Goal: Transaction & Acquisition: Book appointment/travel/reservation

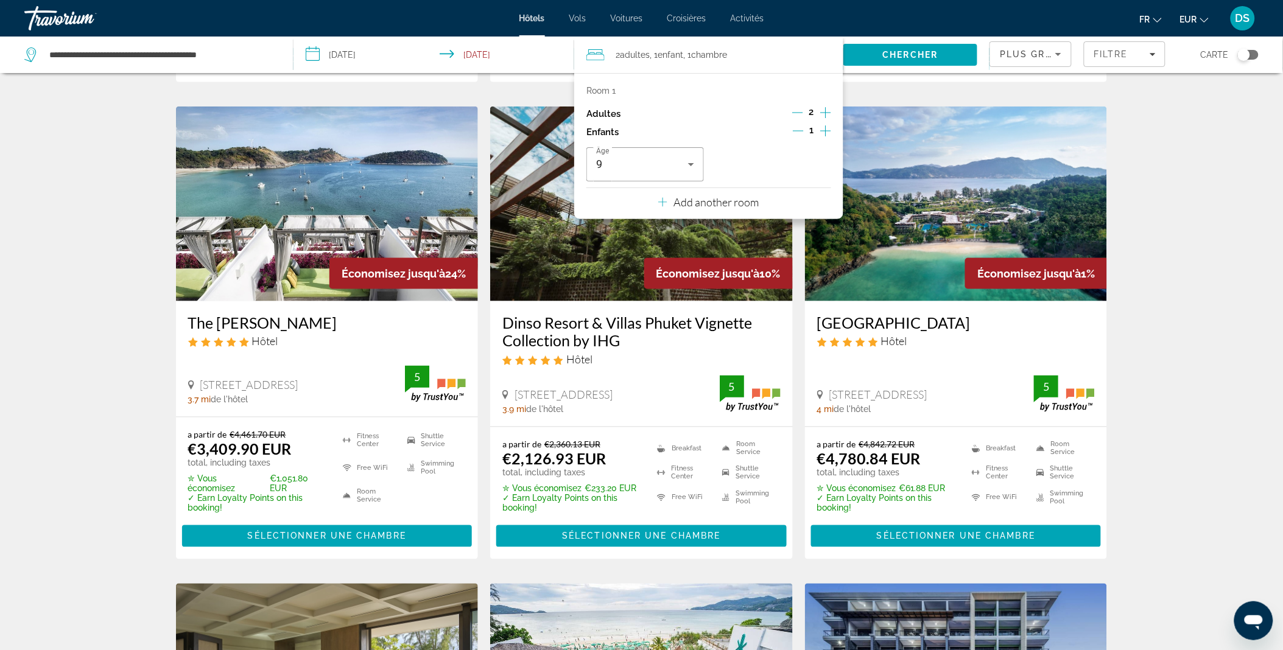
scroll to position [407, 0]
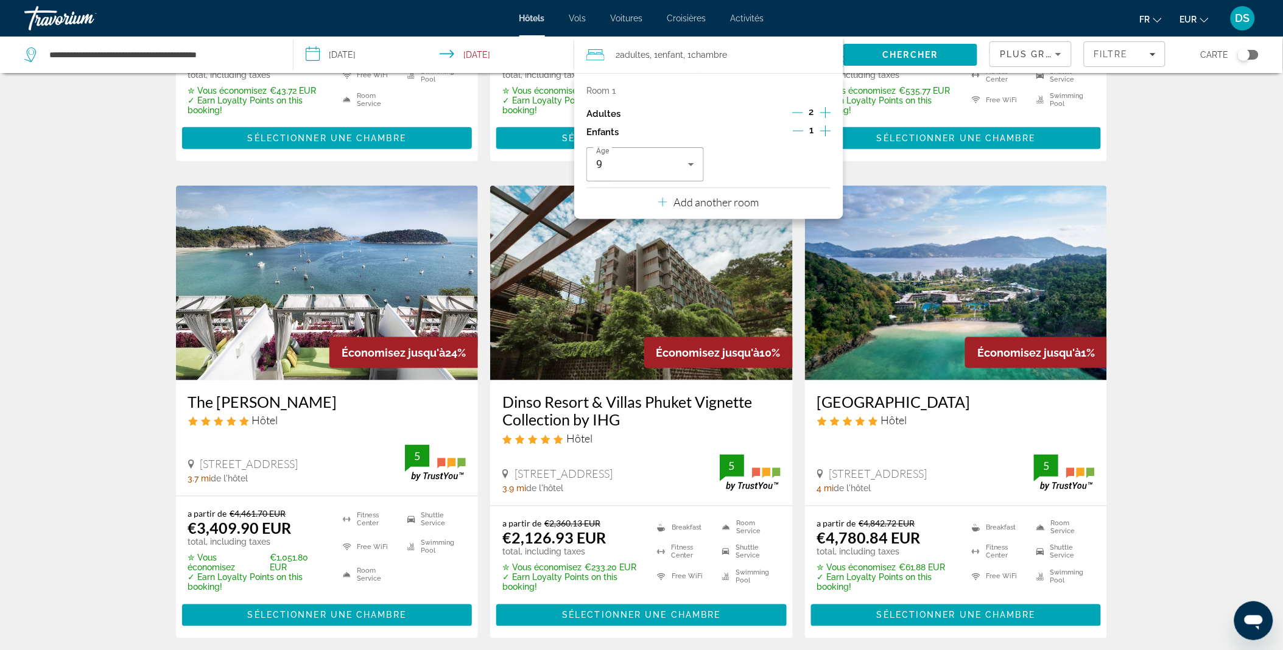
click at [347, 290] on img "Main content" at bounding box center [327, 283] width 303 height 195
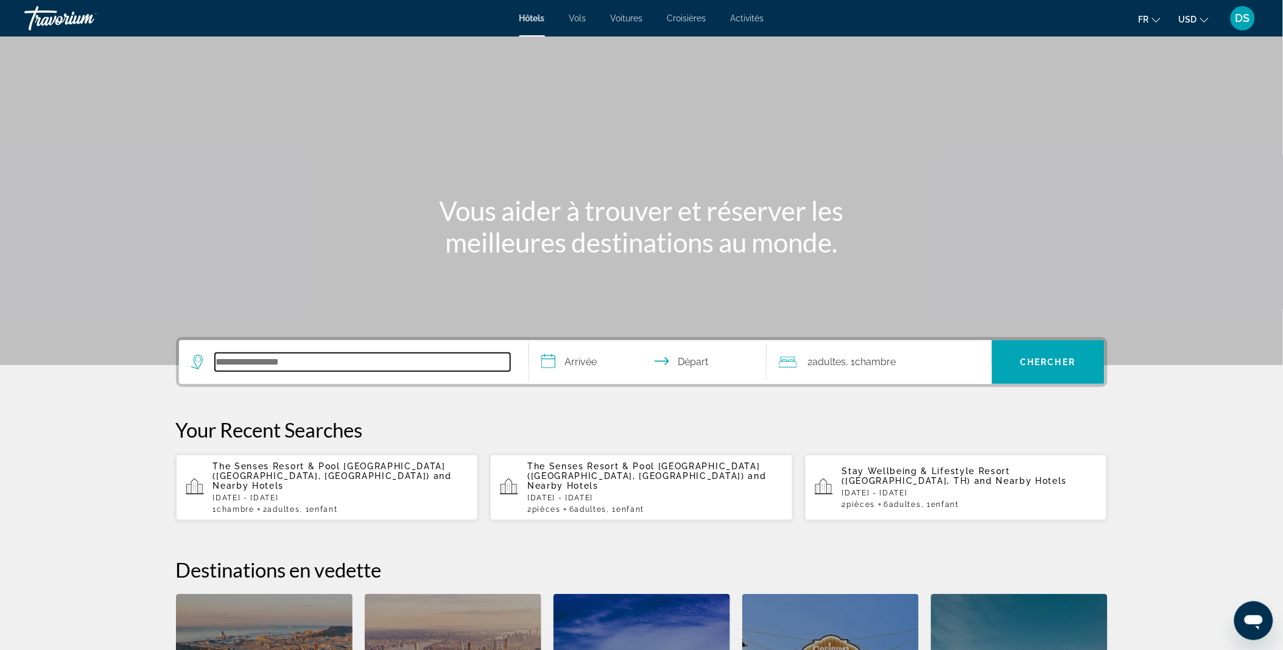
click at [331, 357] on input "Search hotel destination" at bounding box center [362, 362] width 295 height 18
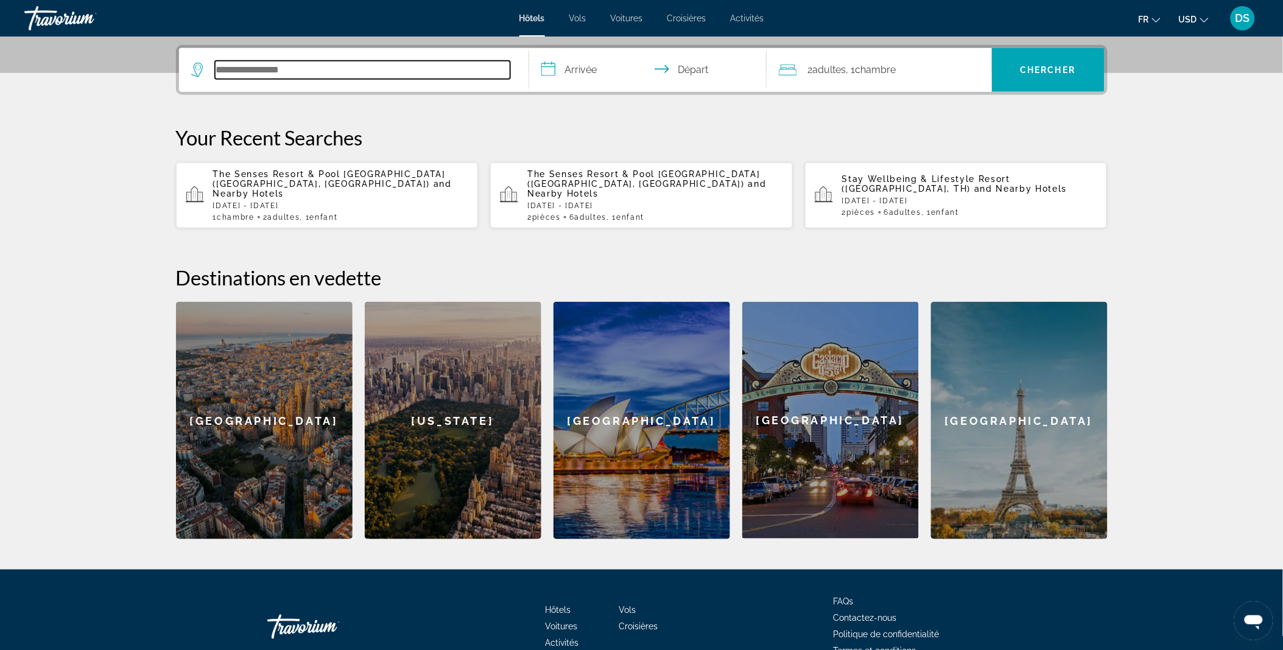
scroll to position [297, 0]
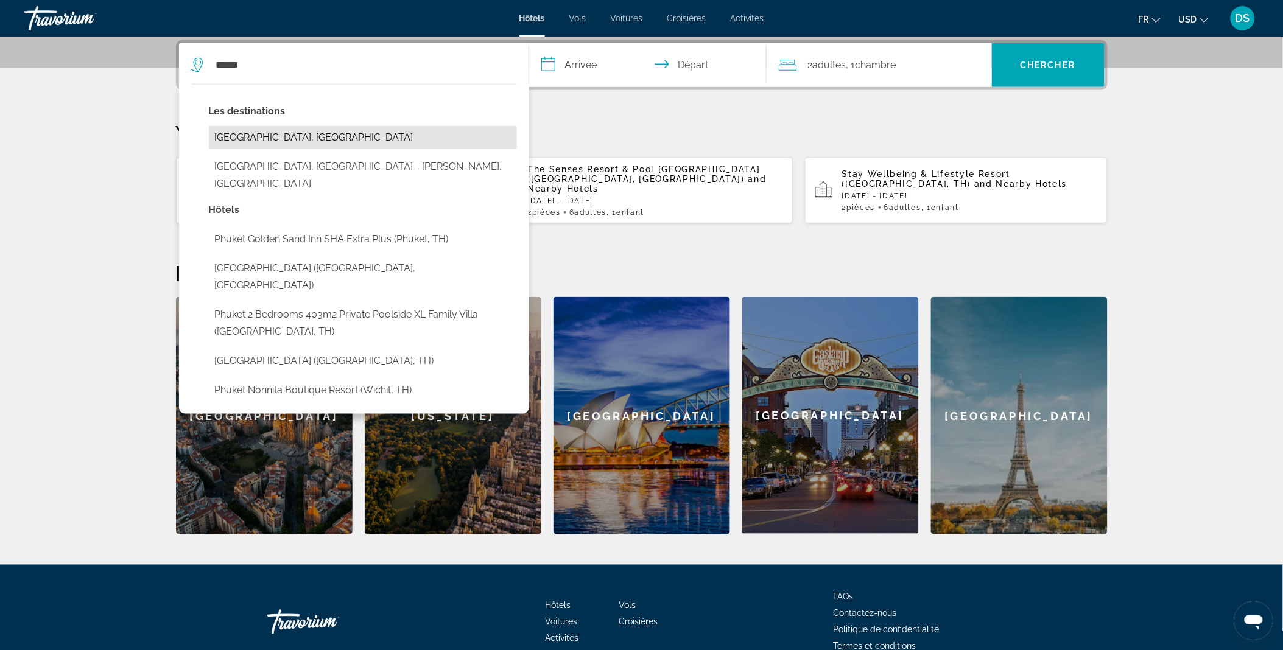
click at [294, 136] on button "Phuket Island, Thailand" at bounding box center [363, 137] width 308 height 23
type input "**********"
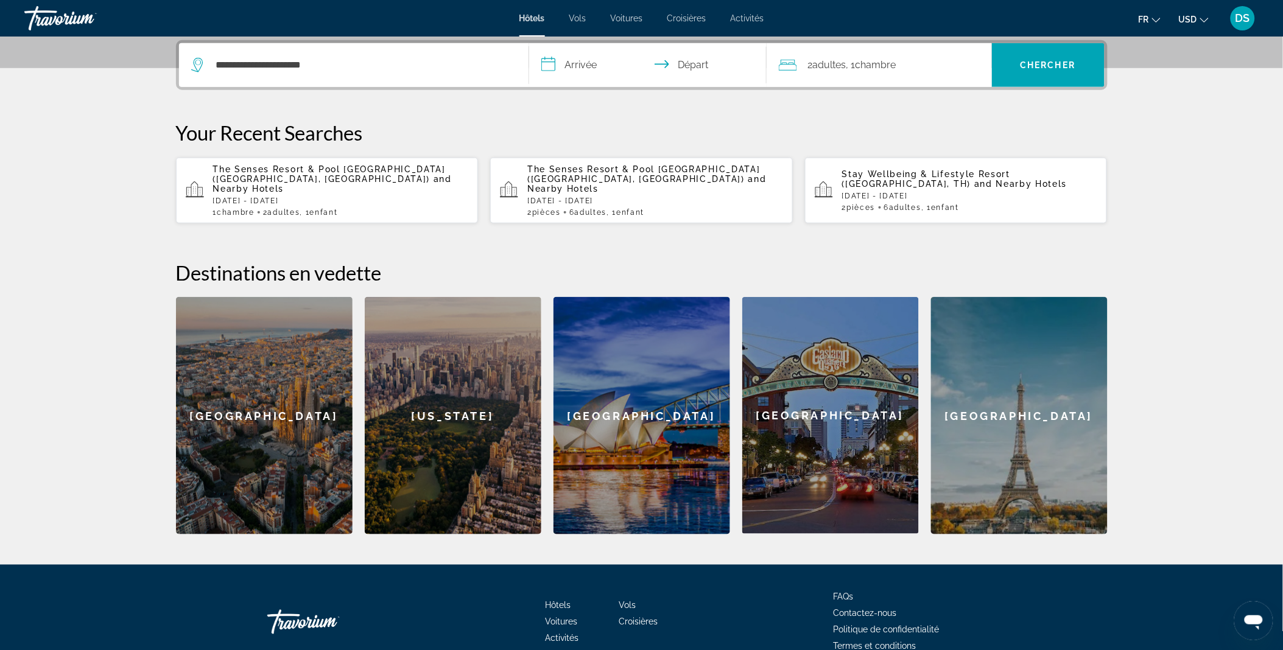
click at [588, 65] on input "**********" at bounding box center [650, 66] width 242 height 47
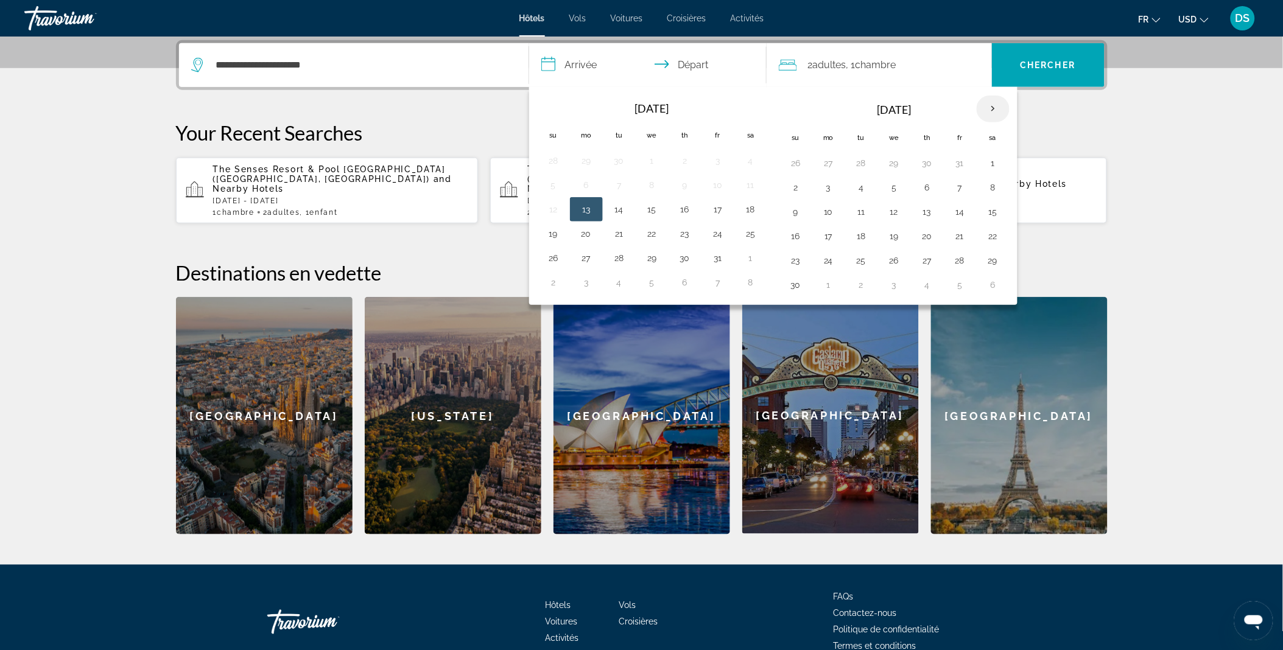
click at [995, 105] on th "Next month" at bounding box center [993, 109] width 33 height 27
click at [902, 235] on button "24" at bounding box center [894, 236] width 19 height 17
click at [870, 259] on button "30" at bounding box center [861, 260] width 19 height 17
type input "**********"
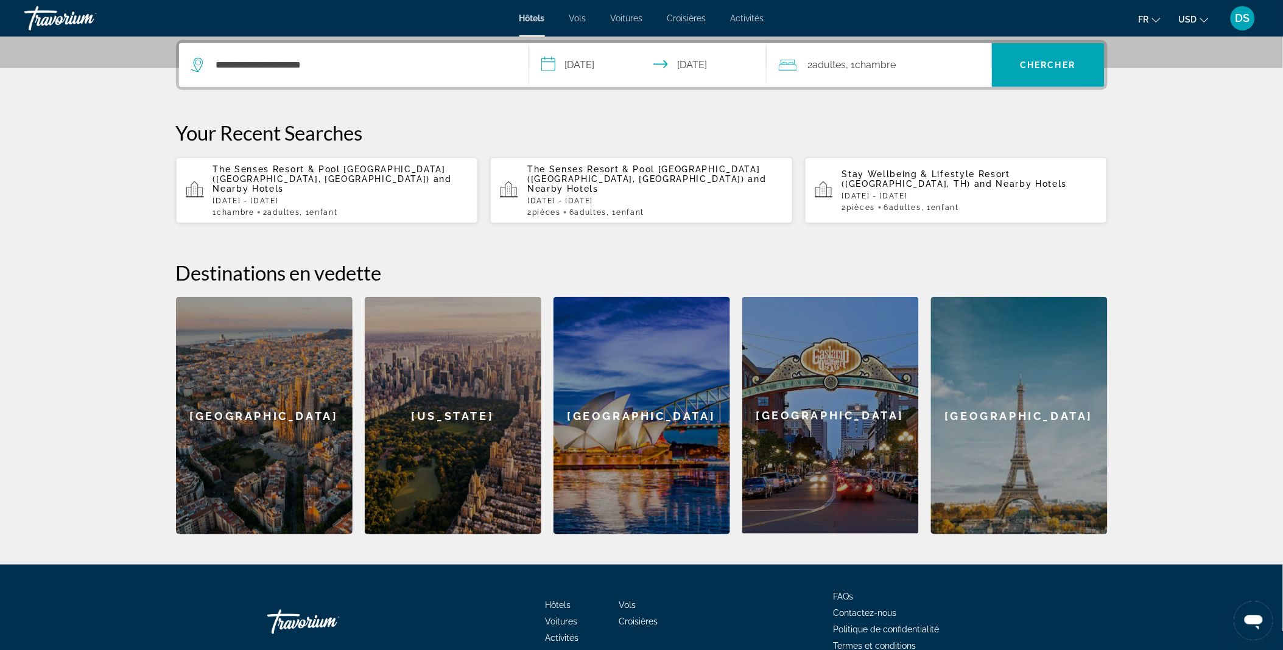
click at [848, 67] on span ", 1 Chambre pièces" at bounding box center [871, 65] width 50 height 17
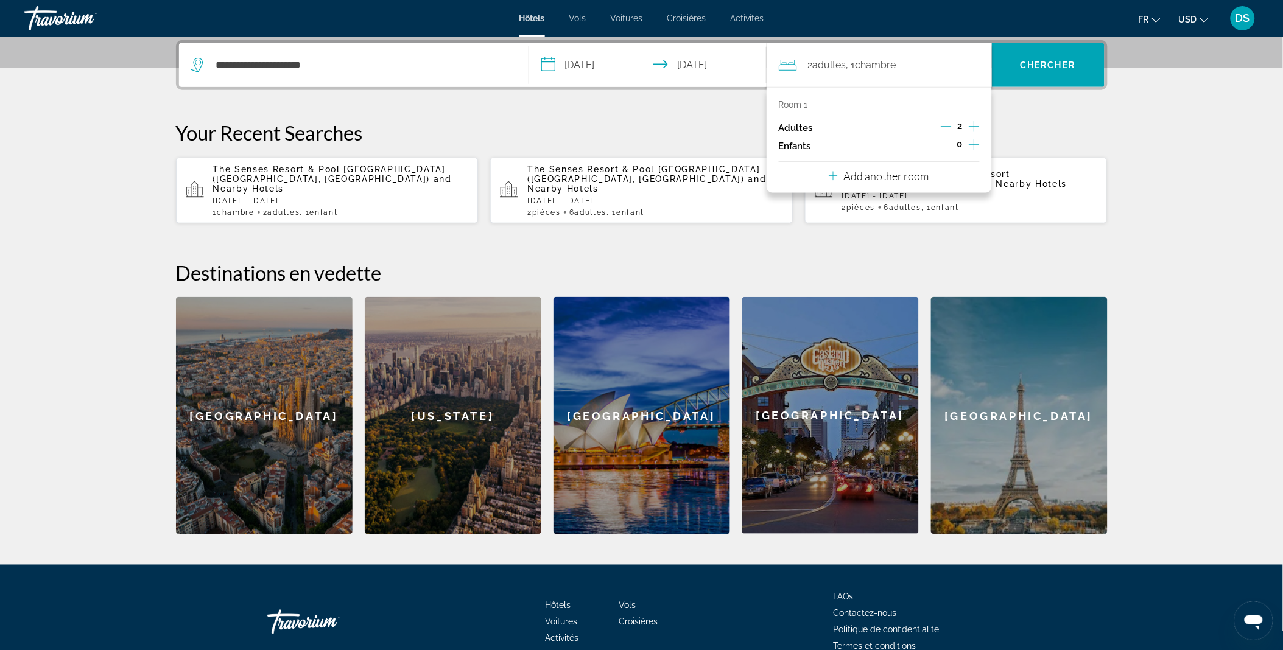
click at [971, 143] on icon "Increment children" at bounding box center [974, 145] width 11 height 15
click at [863, 178] on icon "Travelers: 2 adults, 1 child" at bounding box center [861, 178] width 15 height 15
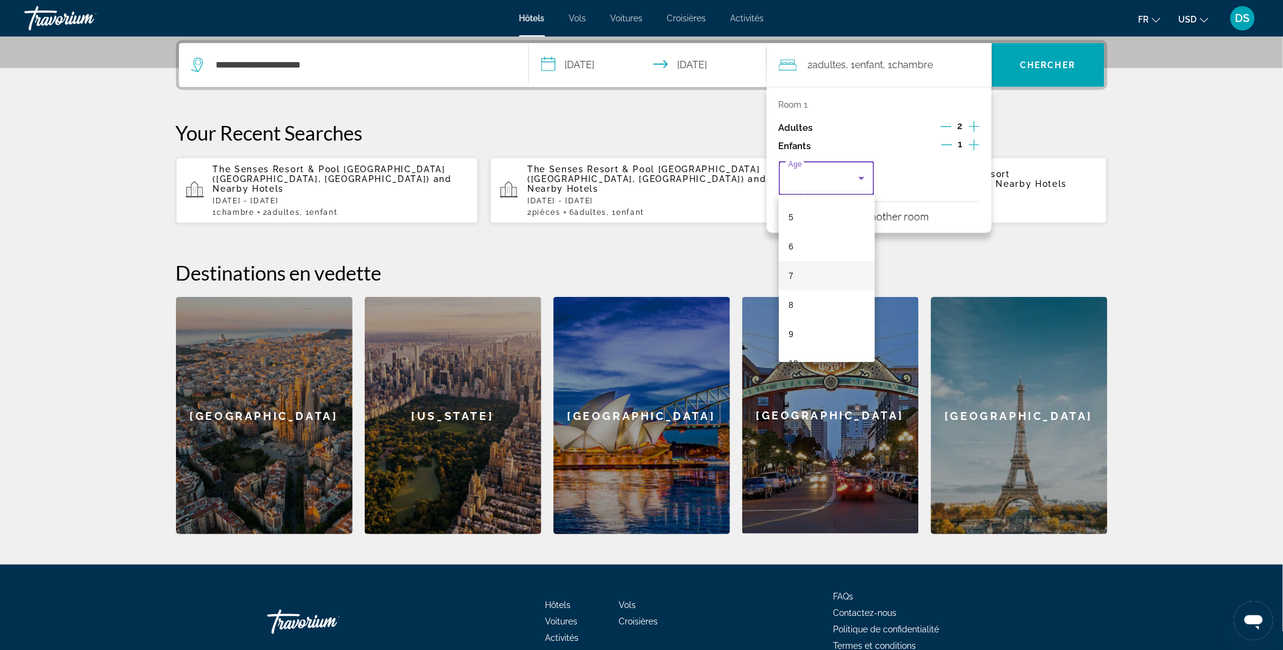
scroll to position [144, 0]
click at [792, 335] on span "9" at bounding box center [791, 333] width 5 height 15
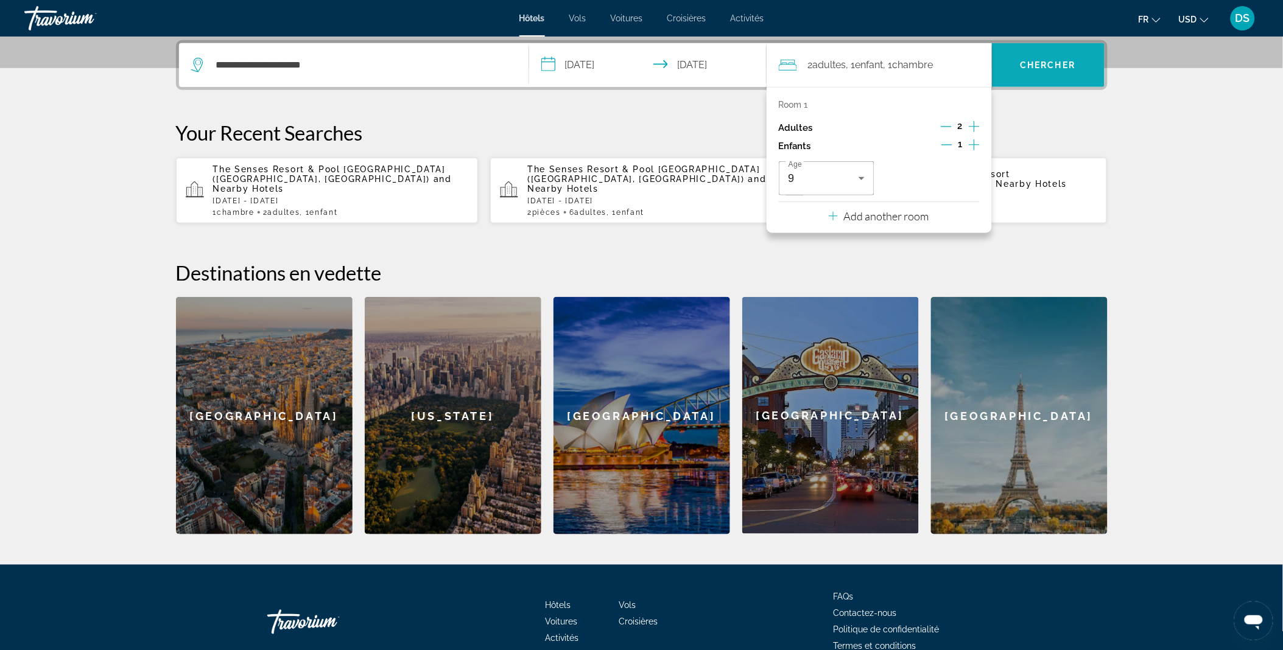
click at [1048, 60] on span "Chercher" at bounding box center [1048, 65] width 55 height 10
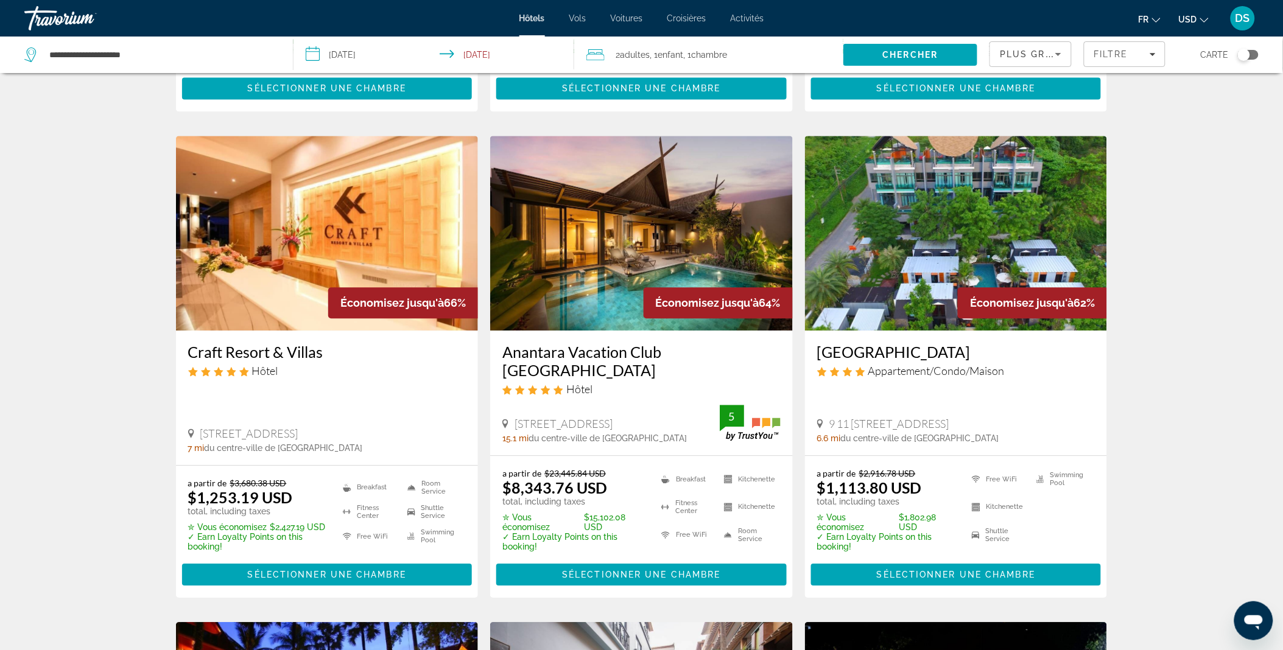
scroll to position [930, 0]
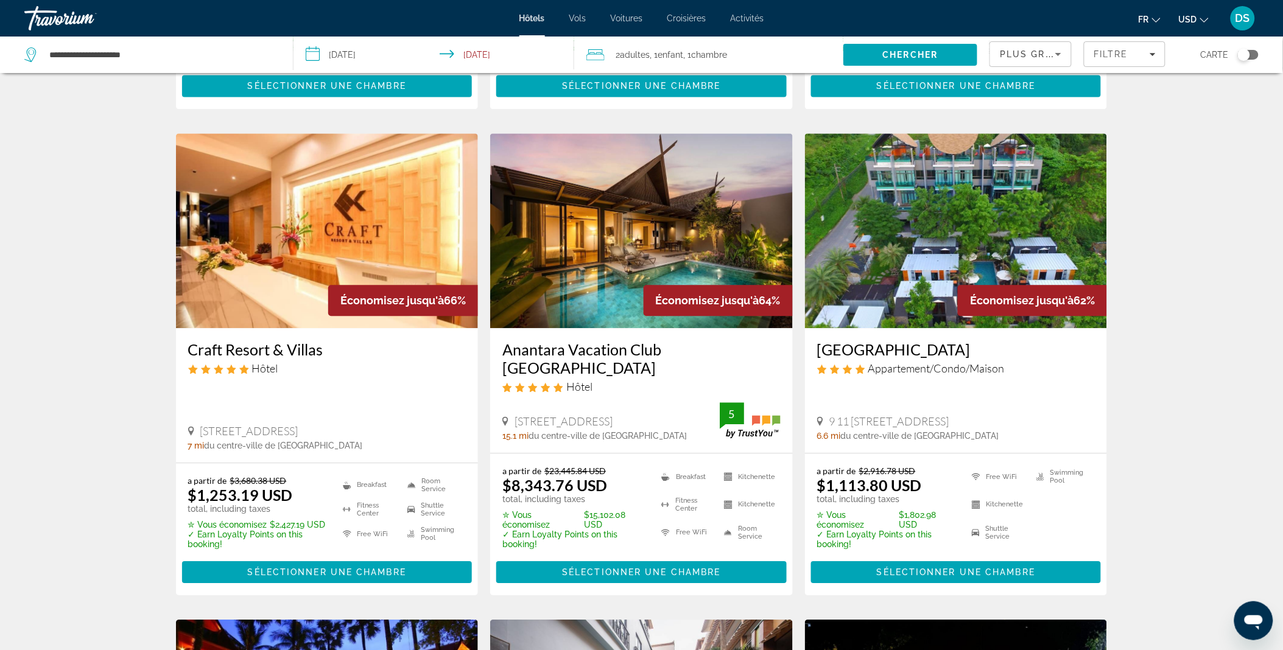
click at [722, 236] on img "Main content" at bounding box center [641, 230] width 303 height 195
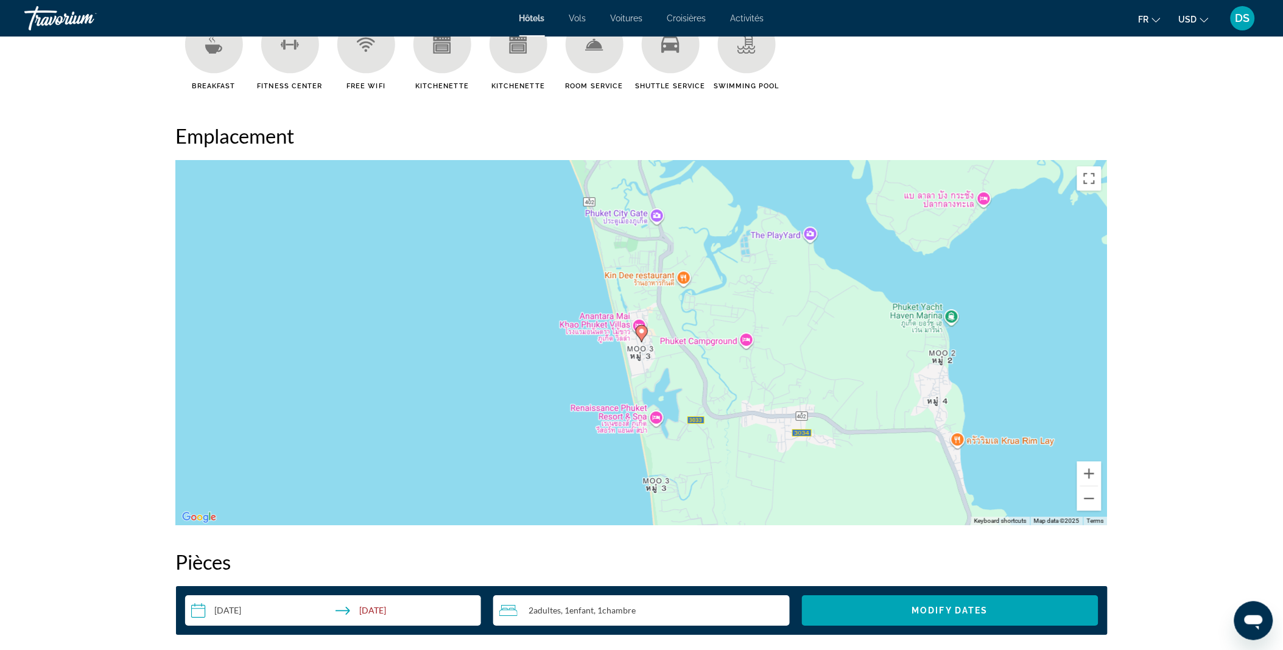
scroll to position [1064, 0]
click at [1096, 507] on button "Zoom out" at bounding box center [1089, 499] width 24 height 24
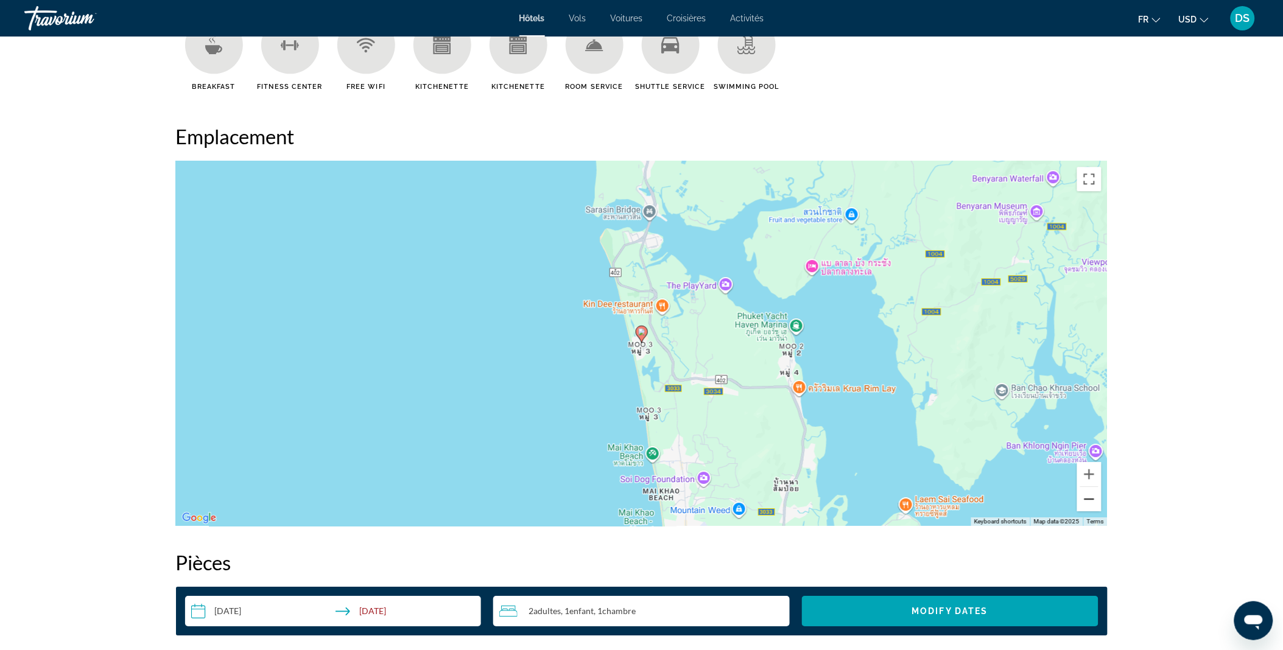
click at [1096, 507] on button "Zoom out" at bounding box center [1089, 499] width 24 height 24
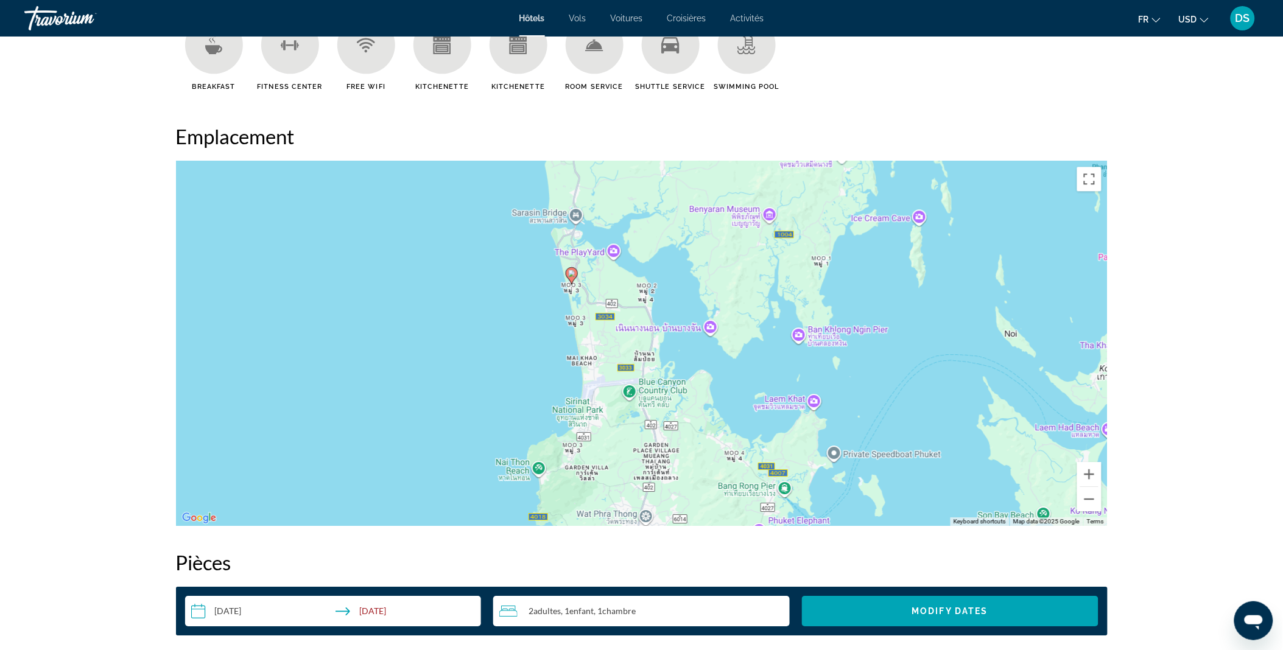
drag, startPoint x: 778, startPoint y: 471, endPoint x: 708, endPoint y: 414, distance: 90.4
drag, startPoint x: 141, startPoint y: 205, endPoint x: 149, endPoint y: 309, distance: 104.4
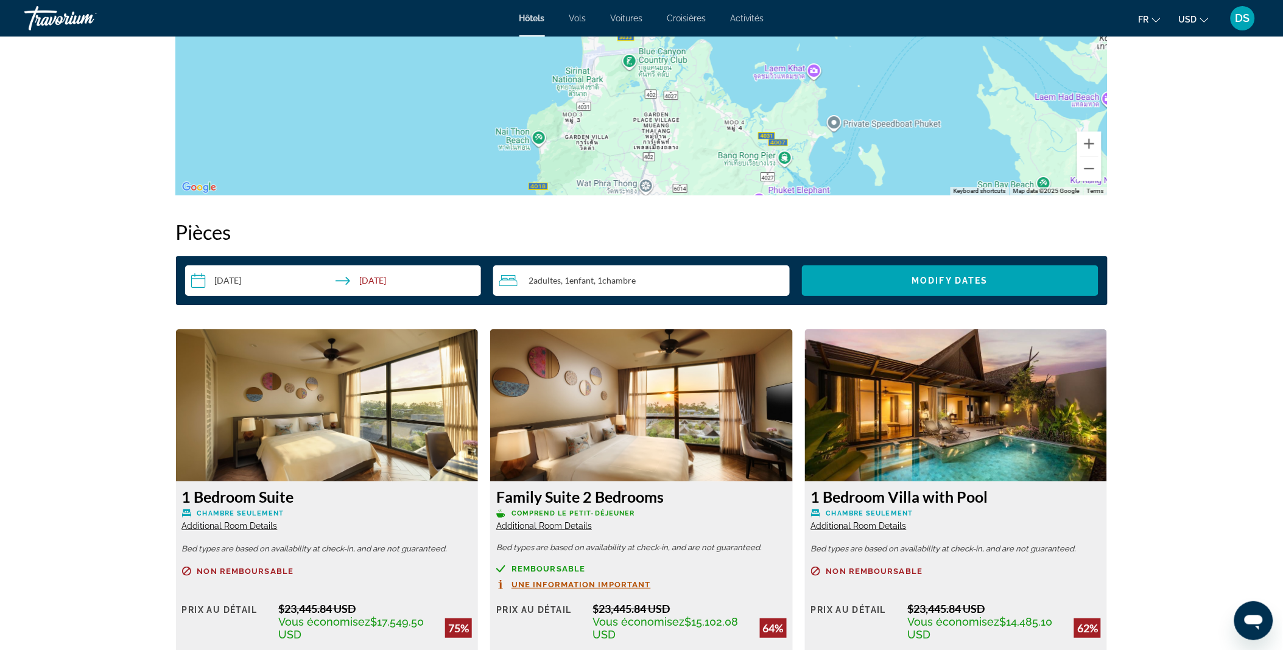
scroll to position [1399, 0]
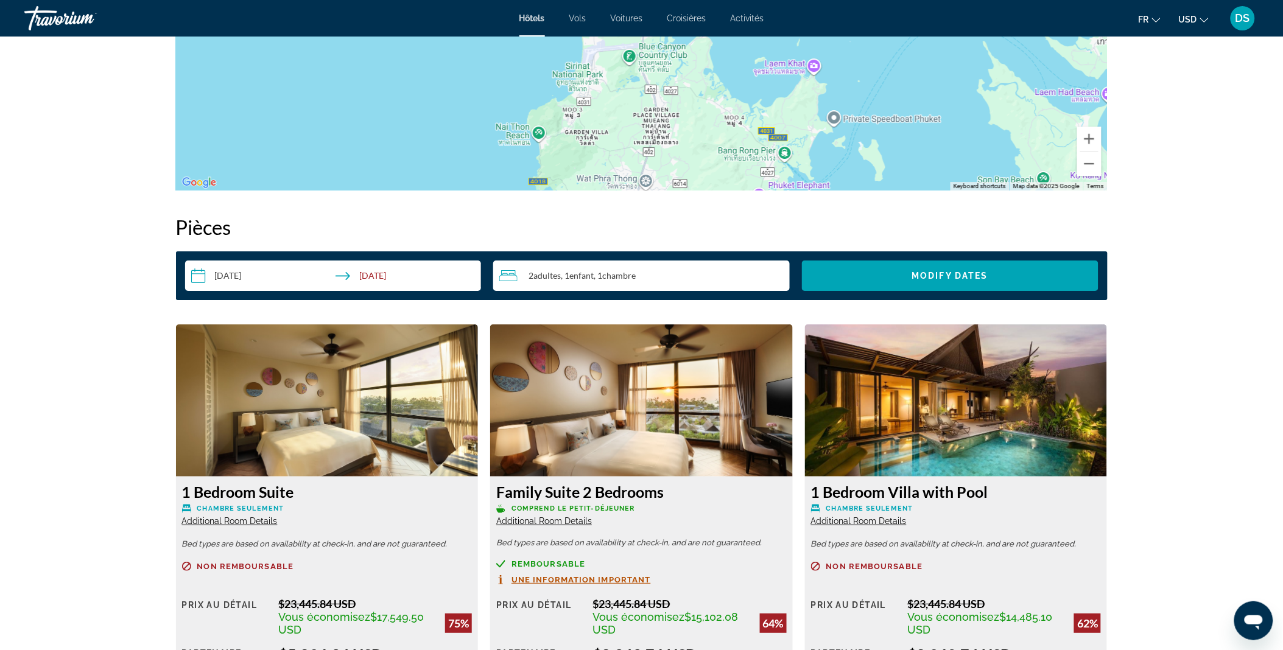
drag, startPoint x: 149, startPoint y: 309, endPoint x: 1233, endPoint y: 294, distance: 1084.7
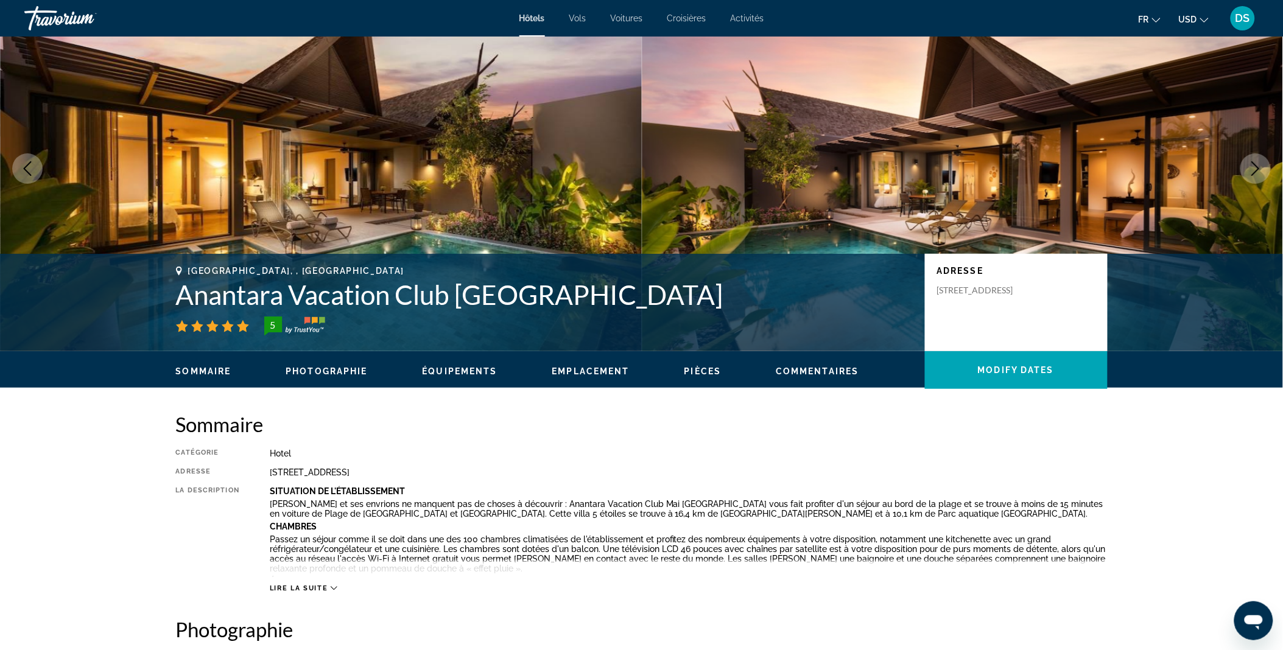
scroll to position [0, 0]
